Goal: Information Seeking & Learning: Check status

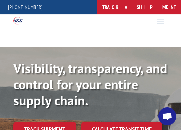
click at [147, 9] on link "track a shipment" at bounding box center [139, 7] width 84 height 14
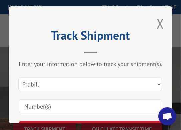
click at [85, 105] on input at bounding box center [91, 106] width 144 height 14
type input "17229430"
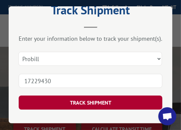
click at [104, 97] on button "TRACK SHIPMENT" at bounding box center [91, 103] width 144 height 14
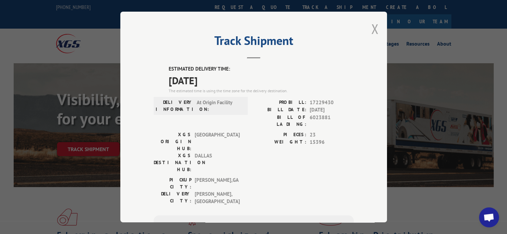
click at [181, 27] on button "Close modal" at bounding box center [374, 29] width 7 height 18
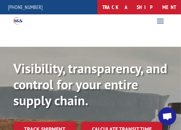
click at [135, 10] on link "track a shipment" at bounding box center [139, 7] width 84 height 14
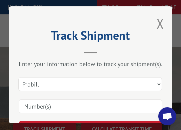
scroll to position [36, 0]
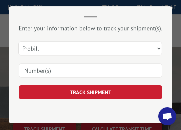
click at [102, 68] on input at bounding box center [91, 71] width 144 height 14
type input "17229430"
click button "TRACK SHIPMENT" at bounding box center [91, 92] width 144 height 14
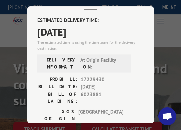
scroll to position [58, 0]
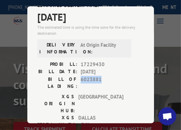
drag, startPoint x: 78, startPoint y: 77, endPoint x: 97, endPoint y: 78, distance: 19.3
click at [97, 78] on span "6023881" at bounding box center [106, 83] width 50 height 14
click at [82, 76] on span "6023881" at bounding box center [106, 83] width 50 height 14
copy span "6023881"
